Goal: Task Accomplishment & Management: Use online tool/utility

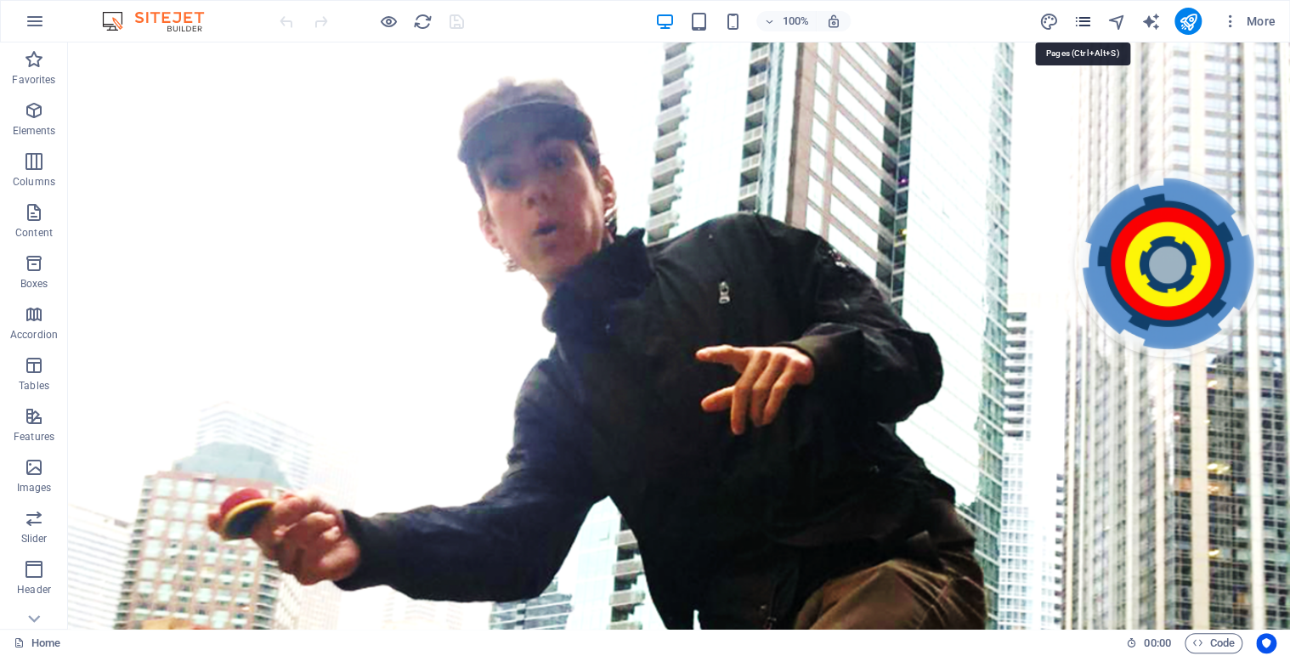
click at [1087, 24] on icon "pages" at bounding box center [1082, 22] width 20 height 20
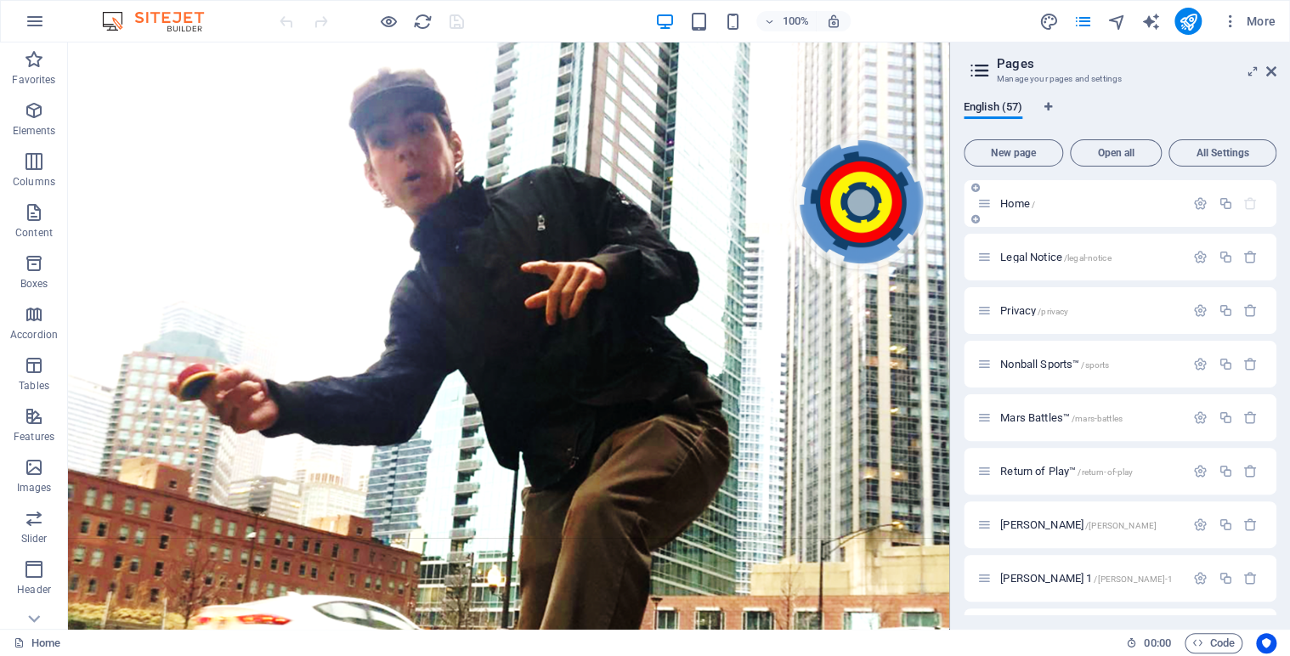
click at [1271, 187] on div "Home /" at bounding box center [1119, 203] width 313 height 47
drag, startPoint x: 1271, startPoint y: 189, endPoint x: 1269, endPoint y: 240, distance: 51.0
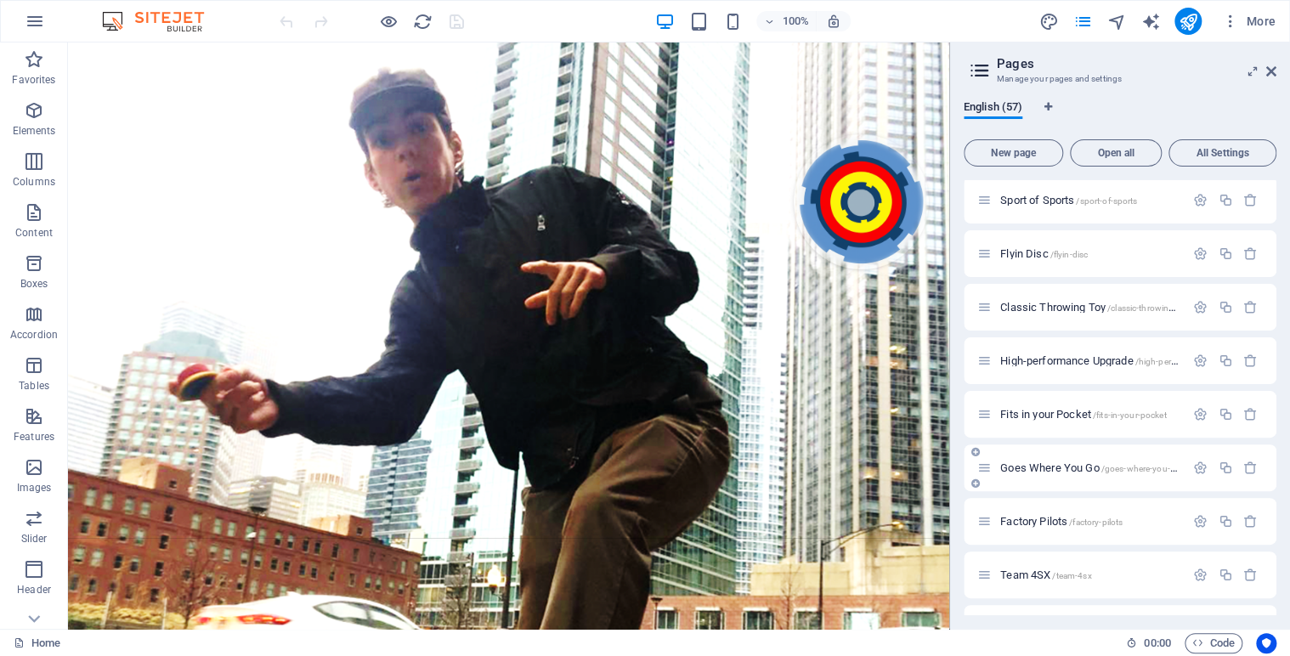
click at [1081, 468] on span "Goes Where You Go /goes-where-you-go" at bounding box center [1090, 467] width 180 height 13
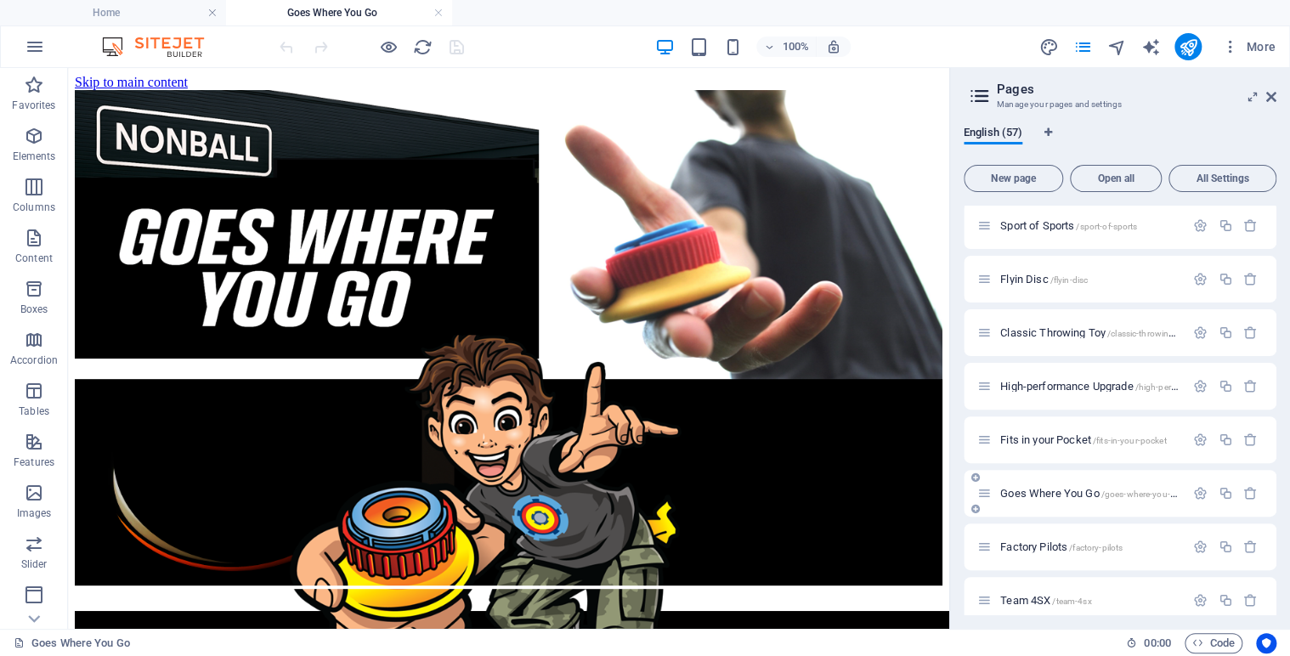
scroll to position [0, 0]
click at [141, 80] on icon at bounding box center [139, 79] width 9 height 18
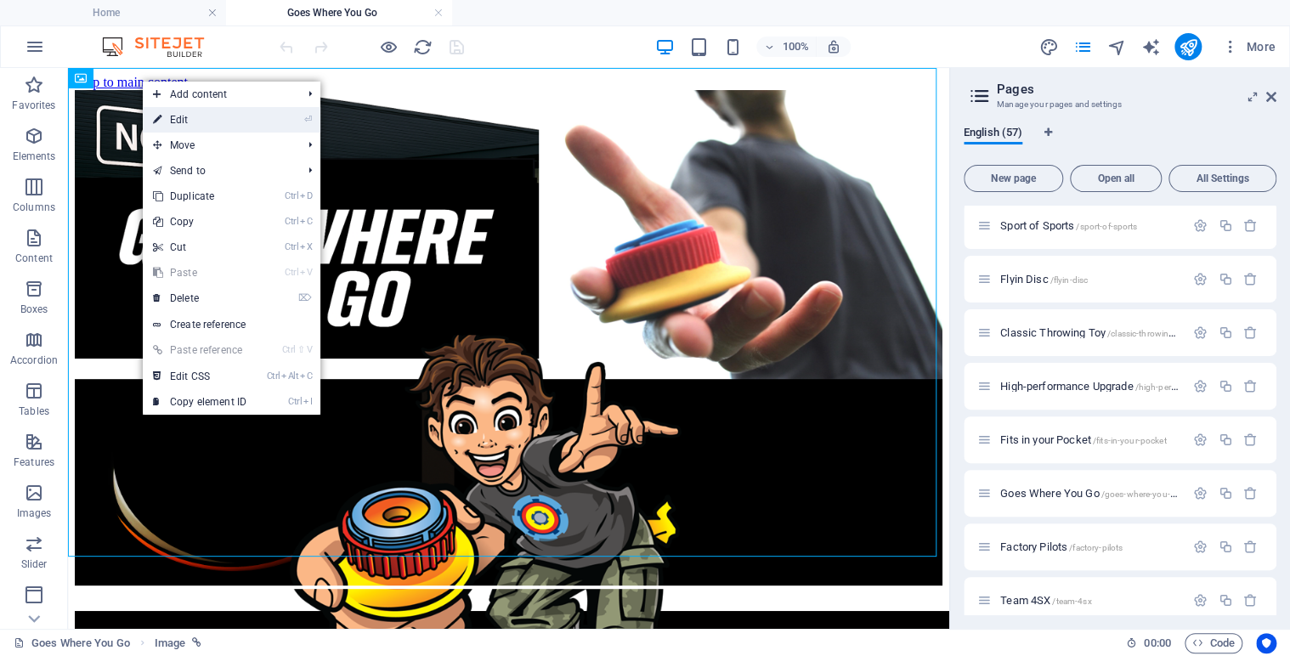
click at [194, 121] on link "⏎ Edit" at bounding box center [200, 119] width 114 height 25
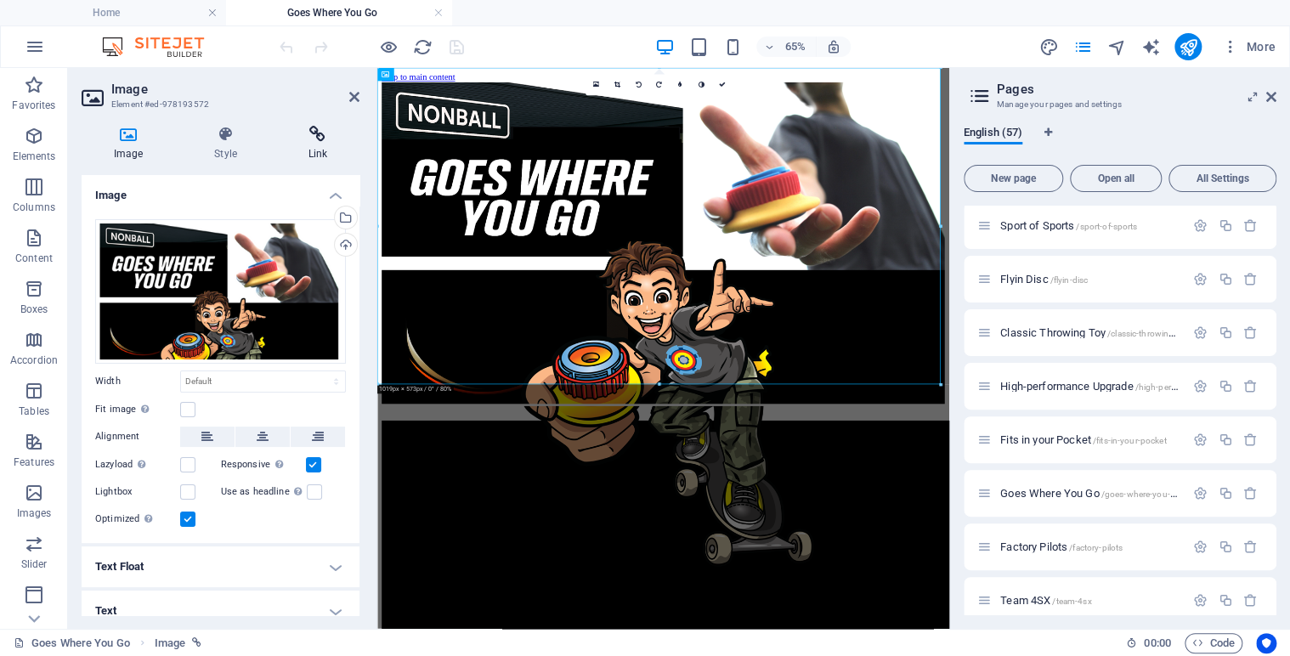
click at [319, 134] on icon at bounding box center [317, 134] width 83 height 17
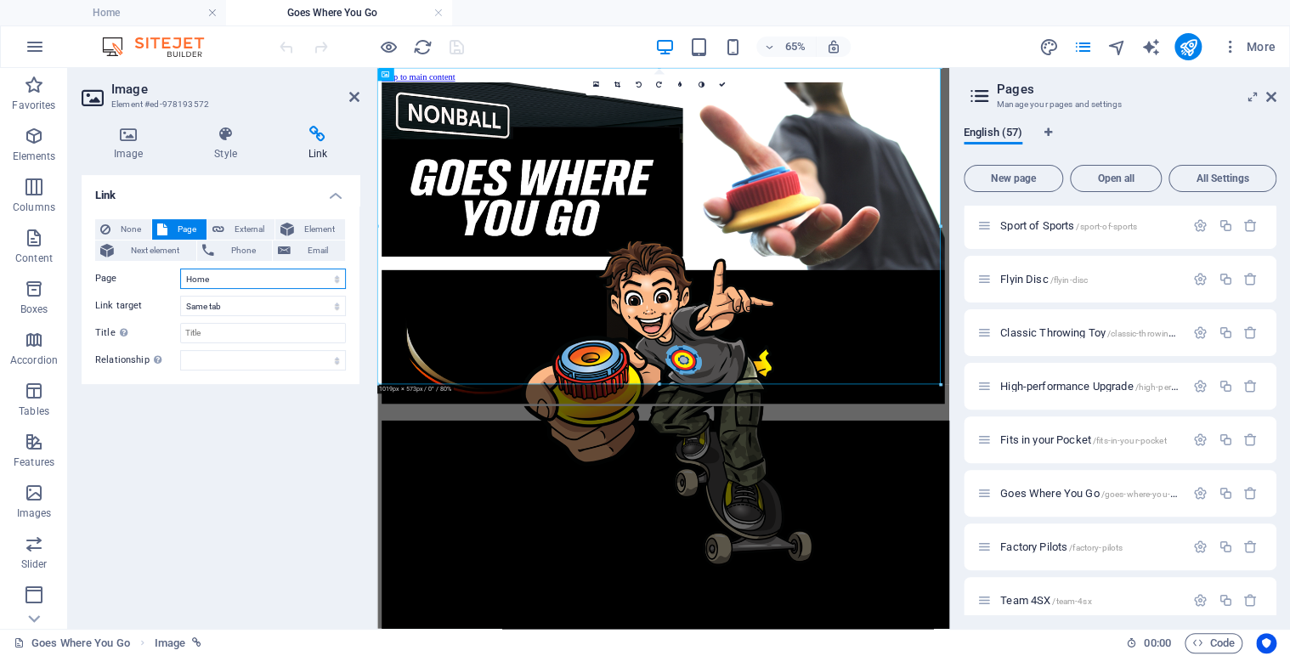
click at [336, 273] on select "Home Legal Notice Privacy Nonball Sports™ Mars Battles™ Return of Play™ [PERSON…" at bounding box center [263, 278] width 166 height 20
select select "13"
click at [180, 268] on select "Home Legal Notice Privacy Nonball Sports™ Mars Battles™ Return of Play™ [PERSON…" at bounding box center [263, 278] width 166 height 20
click at [720, 87] on icon at bounding box center [721, 85] width 7 height 7
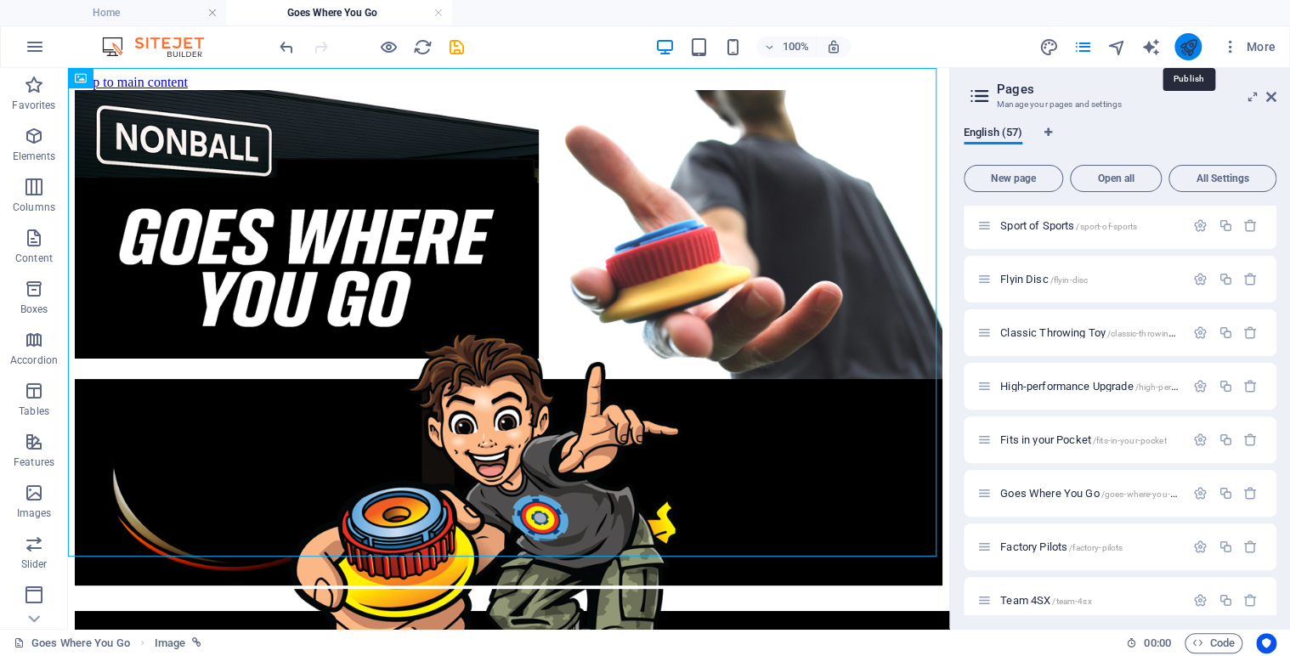
click at [1190, 51] on icon "publish" at bounding box center [1188, 47] width 20 height 20
